Goal: Book appointment/travel/reservation

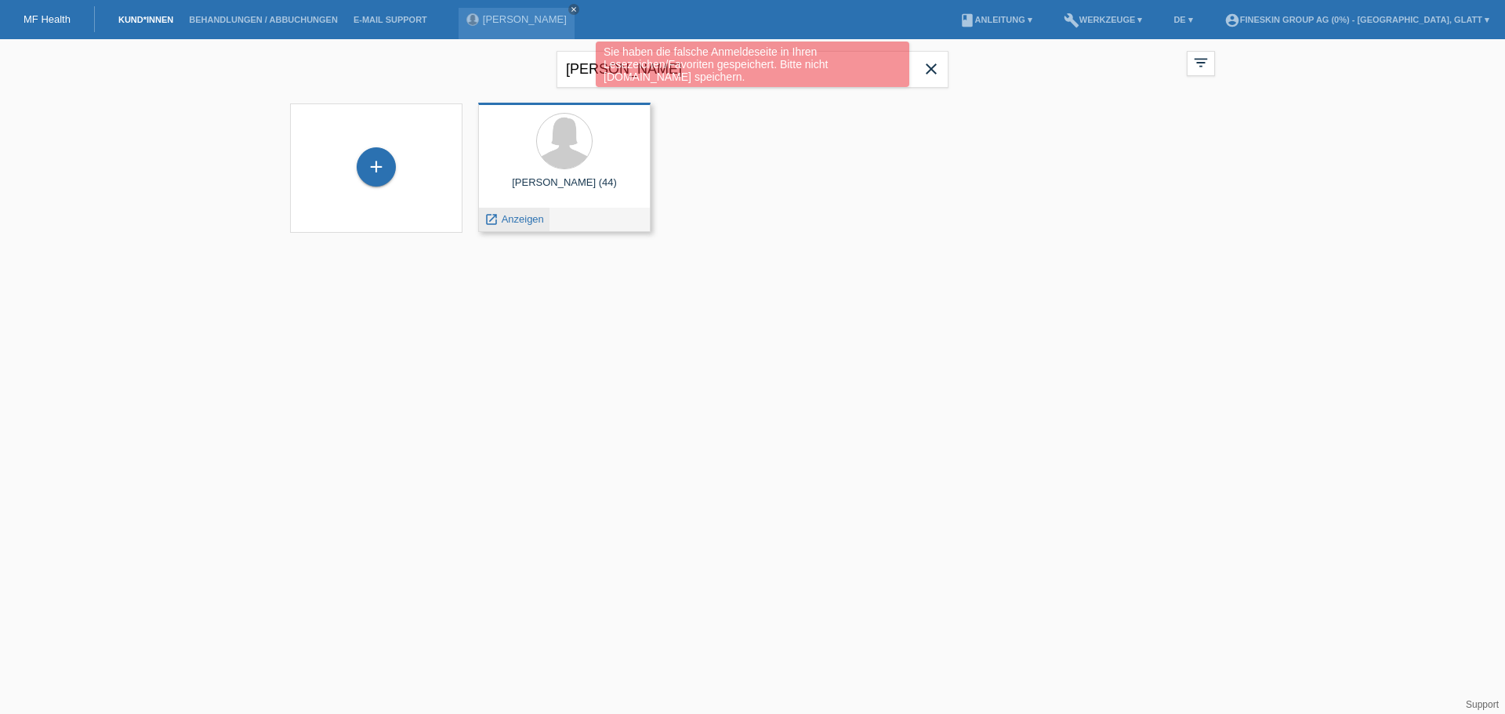
click at [527, 222] on span "Anzeigen" at bounding box center [523, 219] width 42 height 12
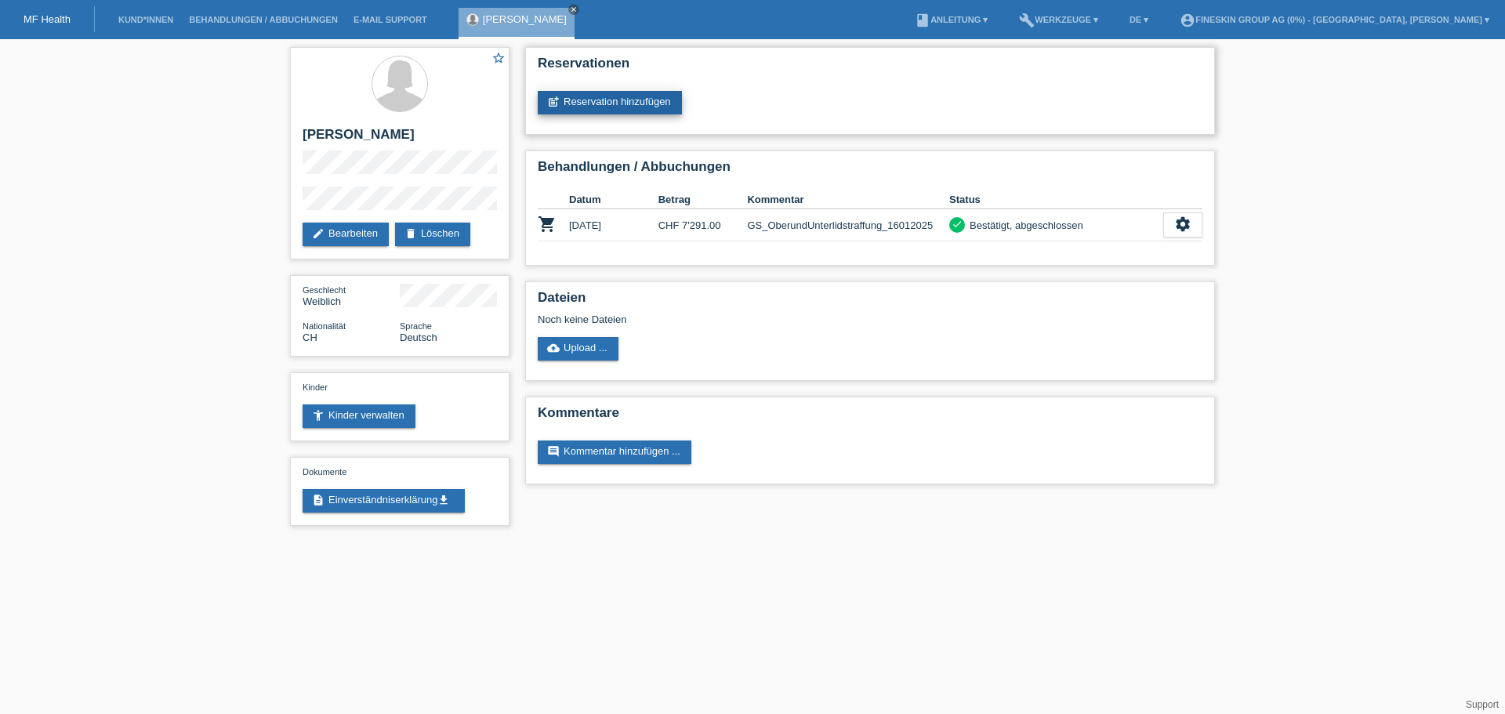
click at [664, 96] on link "post_add Reservation hinzufügen" at bounding box center [610, 103] width 144 height 24
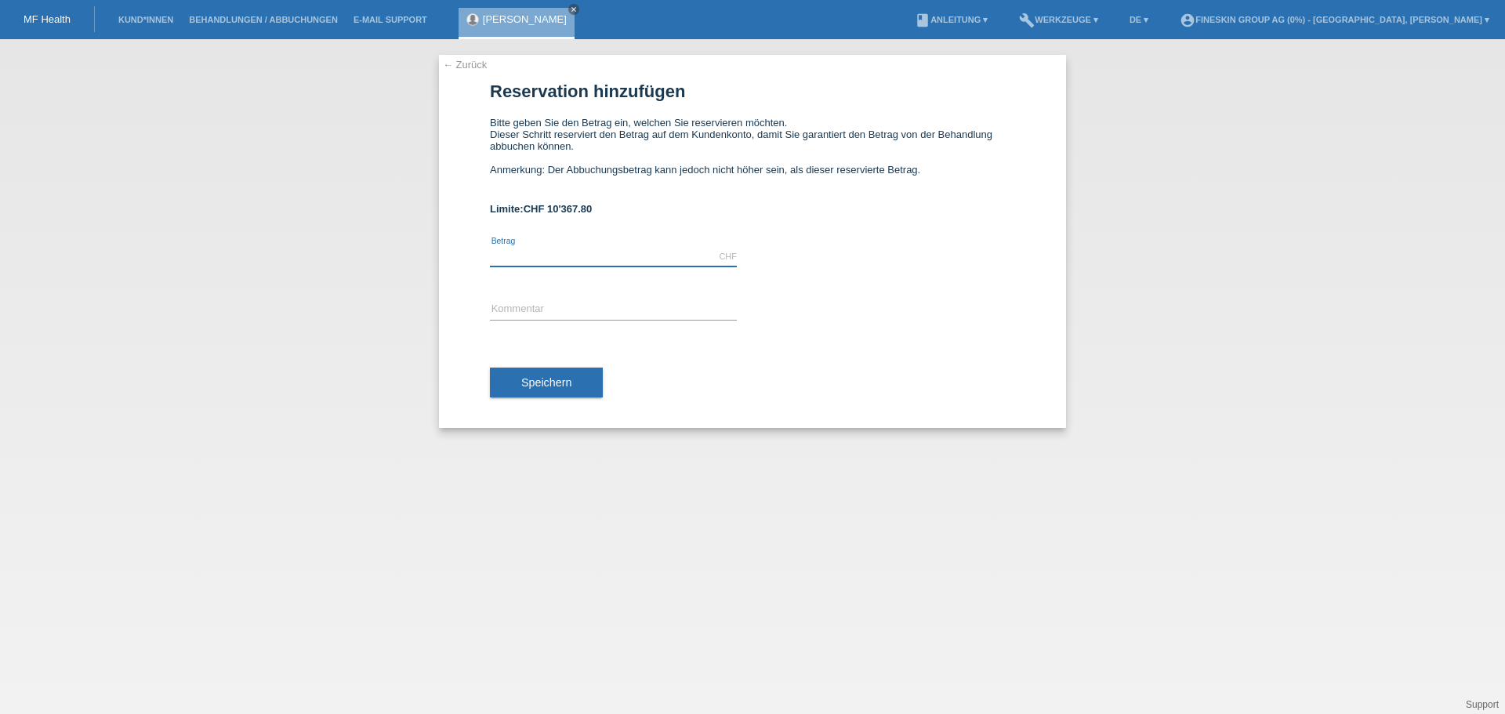
click at [645, 257] on input "text" at bounding box center [613, 257] width 247 height 20
type input "1000.00"
click at [600, 301] on input "text" at bounding box center [613, 310] width 247 height 20
type input "GS_Korrektur_07102025"
click at [554, 390] on button "Speichern" at bounding box center [546, 383] width 113 height 30
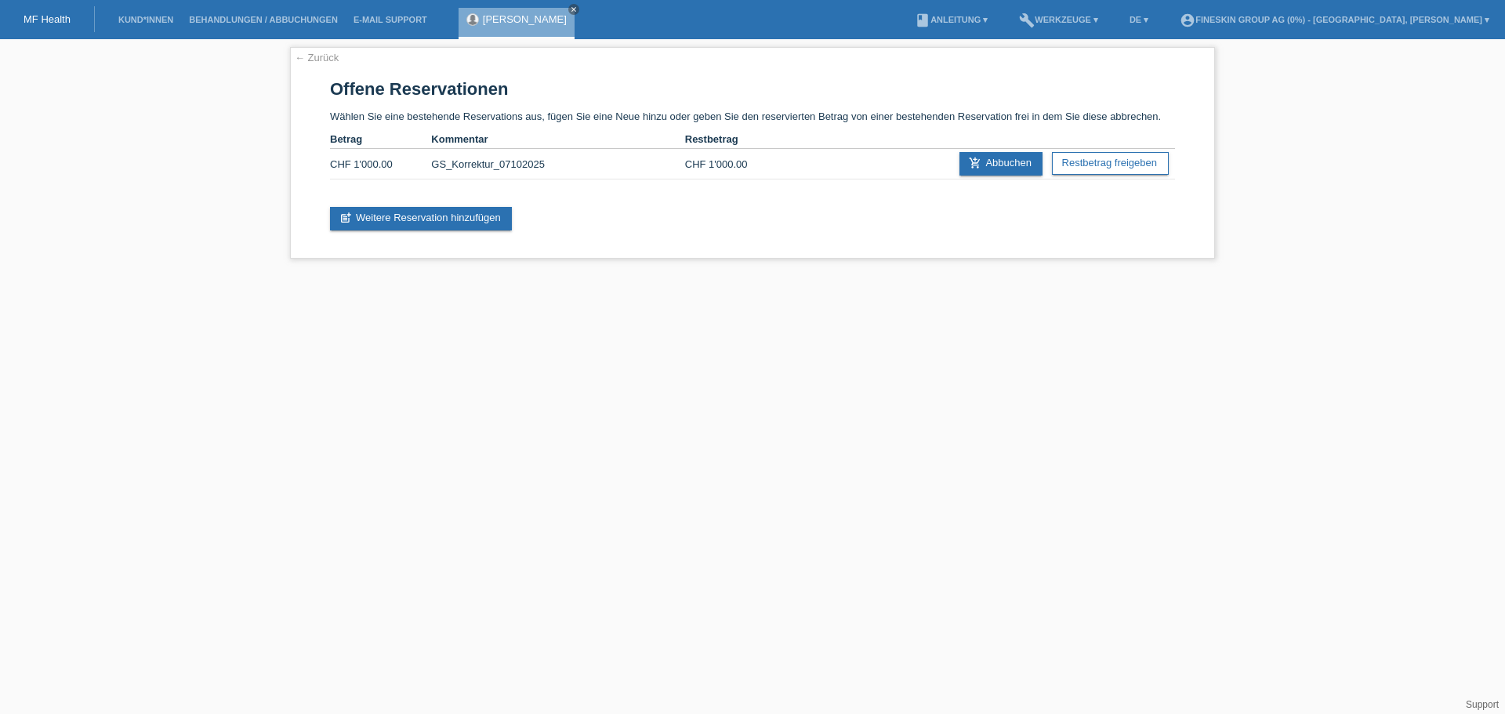
click at [483, 19] on link "[PERSON_NAME]" at bounding box center [525, 19] width 84 height 12
